Goal: Share content: Share content

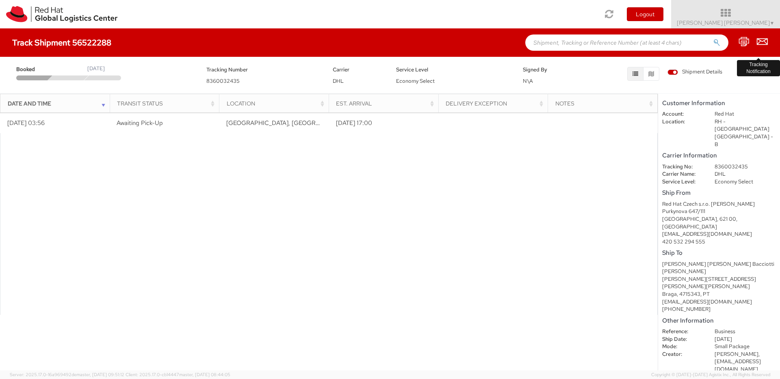
click at [759, 43] on icon at bounding box center [762, 42] width 11 height 10
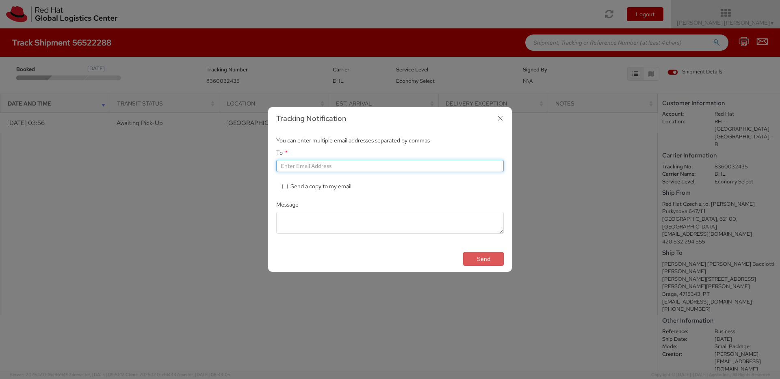
click at [403, 163] on input "To *" at bounding box center [389, 166] width 227 height 12
type input "[EMAIL_ADDRESS][DOMAIN_NAME]"
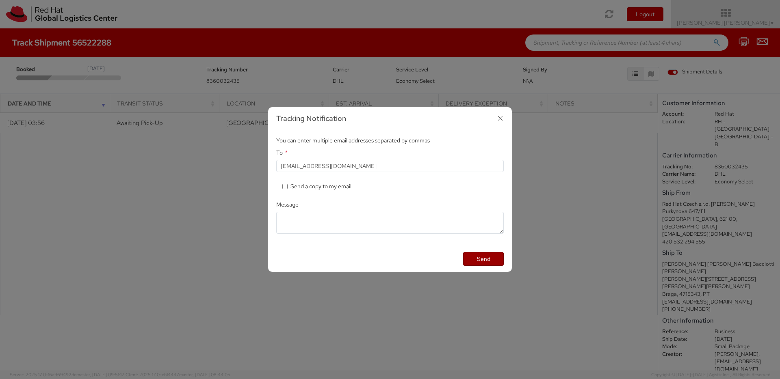
click at [469, 255] on button "Send" at bounding box center [483, 259] width 41 height 14
